Goal: Task Accomplishment & Management: Manage account settings

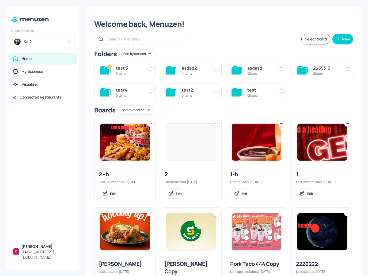
click at [54, 43] on div "Kai2" at bounding box center [44, 41] width 40 height 5
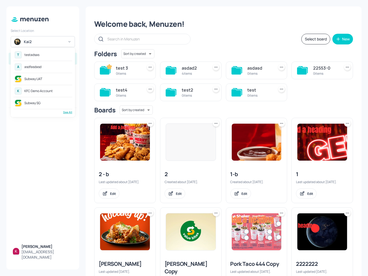
click at [40, 54] on div "T testadsas" at bounding box center [42, 55] width 59 height 10
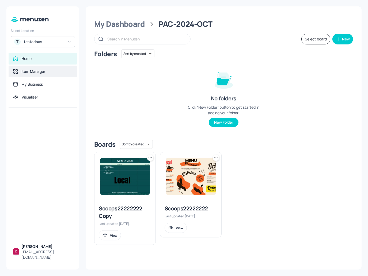
click at [47, 71] on div "Item Manager" at bounding box center [43, 71] width 60 height 5
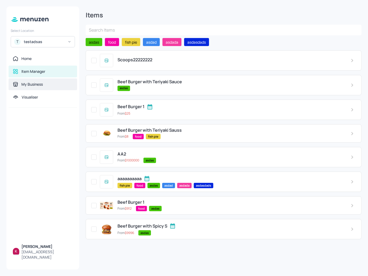
click at [27, 88] on div "My Business" at bounding box center [43, 84] width 68 height 12
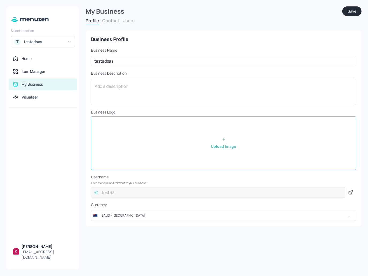
click at [124, 20] on button "Users" at bounding box center [128, 21] width 12 height 6
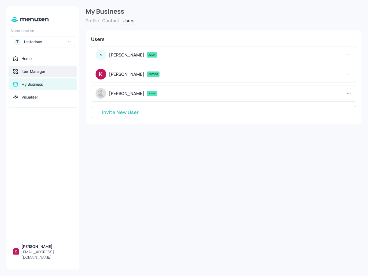
click at [37, 73] on div "Item Manager" at bounding box center [33, 71] width 24 height 5
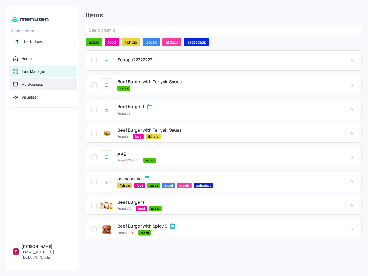
click at [40, 83] on div "My Business" at bounding box center [31, 84] width 21 height 5
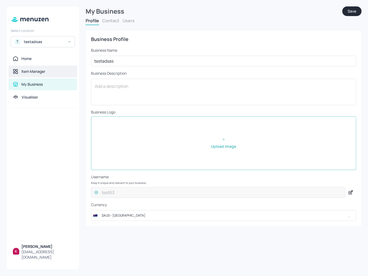
click at [46, 70] on div "Item Manager" at bounding box center [43, 71] width 60 height 5
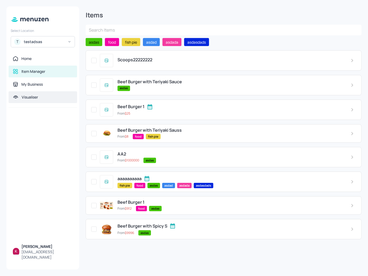
click at [37, 96] on div "Visualiser" at bounding box center [30, 96] width 16 height 5
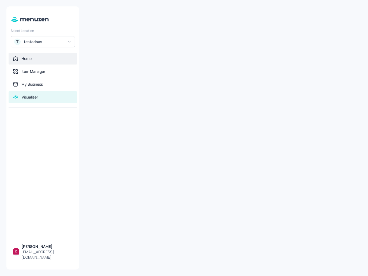
click at [45, 64] on div "Home" at bounding box center [43, 59] width 68 height 12
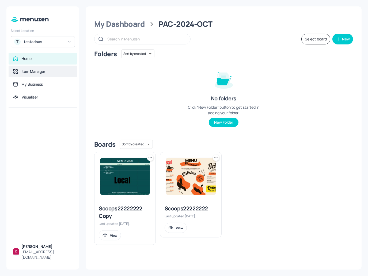
click at [43, 69] on div "Item Manager" at bounding box center [33, 71] width 24 height 5
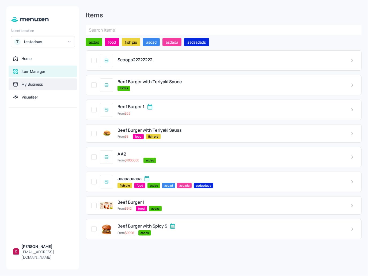
click at [39, 83] on div "My Business" at bounding box center [31, 84] width 21 height 5
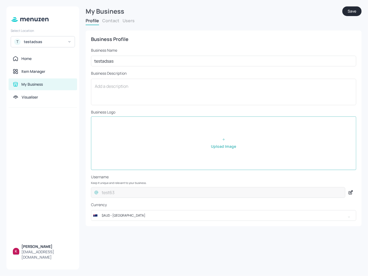
click at [132, 21] on button "Users" at bounding box center [128, 21] width 12 height 6
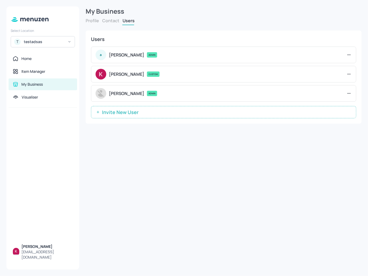
click at [347, 74] on icon at bounding box center [347, 74] width 1 height 1
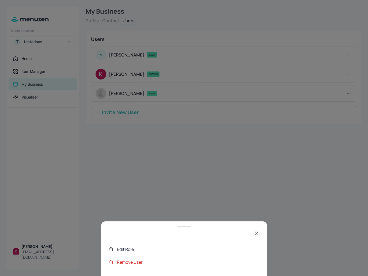
click at [143, 250] on div "Edit Role" at bounding box center [188, 249] width 142 height 6
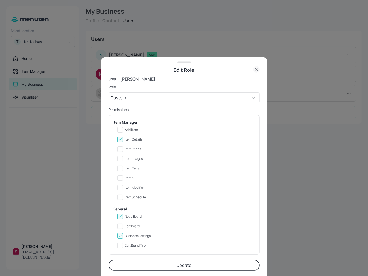
click at [310, 116] on div at bounding box center [184, 138] width 368 height 276
